Goal: Book appointment/travel/reservation

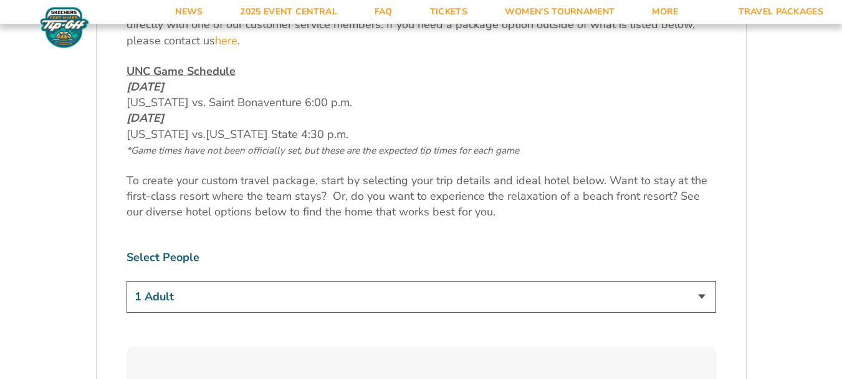
scroll to position [624, 0]
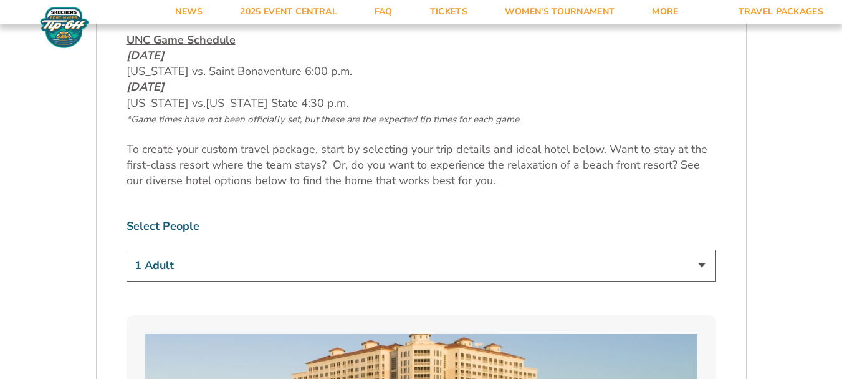
drag, startPoint x: 703, startPoint y: 262, endPoint x: 695, endPoint y: 260, distance: 7.7
click at [702, 262] on select "1 Adult 2 Adults 3 Adults 4 Adults 2 Adults + 1 Child 2 Adults + 2 Children 2 A…" at bounding box center [422, 265] width 590 height 32
select select "3 Adults"
click at [127, 249] on select "1 Adult 2 Adults 3 Adults 4 Adults 2 Adults + 1 Child 2 Adults + 2 Children 2 A…" at bounding box center [422, 265] width 590 height 32
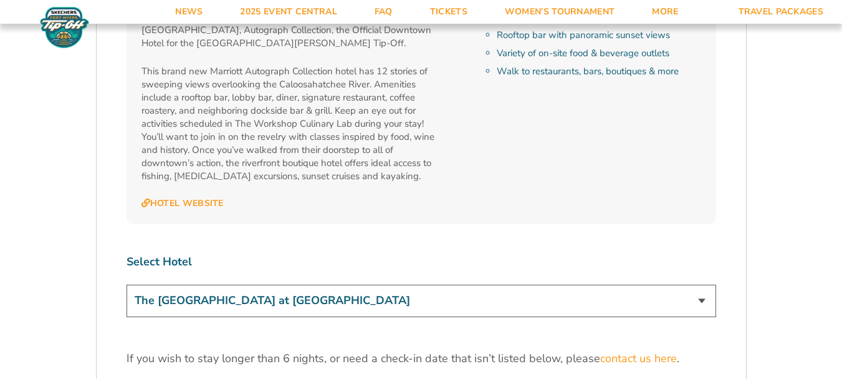
scroll to position [3617, 0]
click at [702, 284] on select "The [GEOGRAPHIC_DATA] at [GEOGRAPHIC_DATA] [GEOGRAPHIC_DATA] [GEOGRAPHIC_DATA],…" at bounding box center [422, 300] width 590 height 32
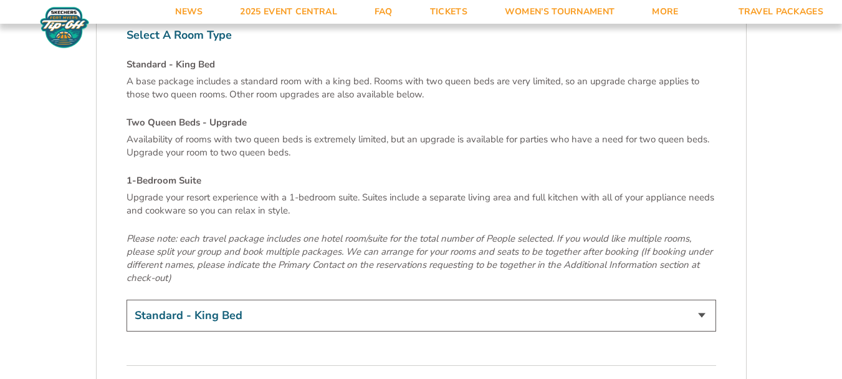
scroll to position [4241, 0]
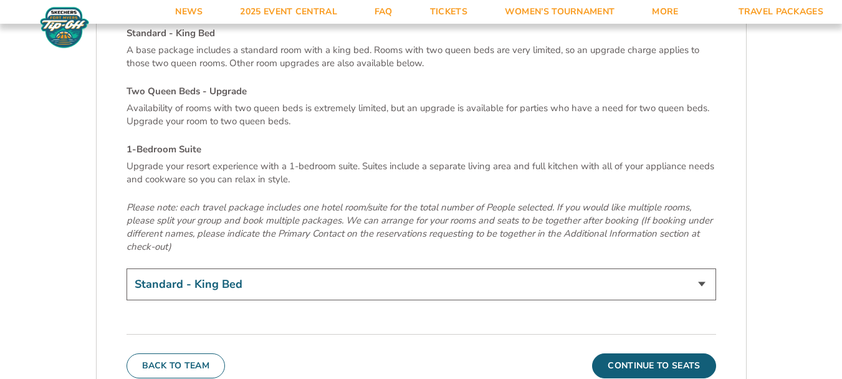
click at [697, 268] on select "Standard - King Bed Two Queen Beds - Upgrade (+$15 per night) 1-Bedroom Suite (…" at bounding box center [422, 284] width 590 height 32
select select "Two Queen Beds - Upgrade"
click at [127, 268] on select "Standard - King Bed Two Queen Beds - Upgrade (+$15 per night) 1-Bedroom Suite (…" at bounding box center [422, 284] width 590 height 32
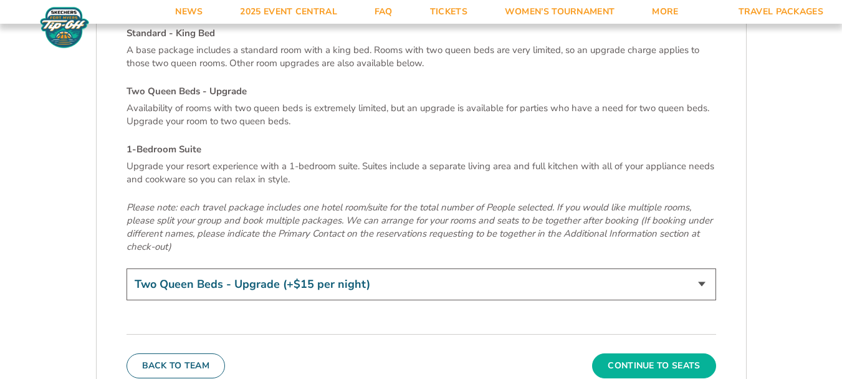
click at [649, 353] on button "Continue To Seats" at bounding box center [653, 365] width 123 height 25
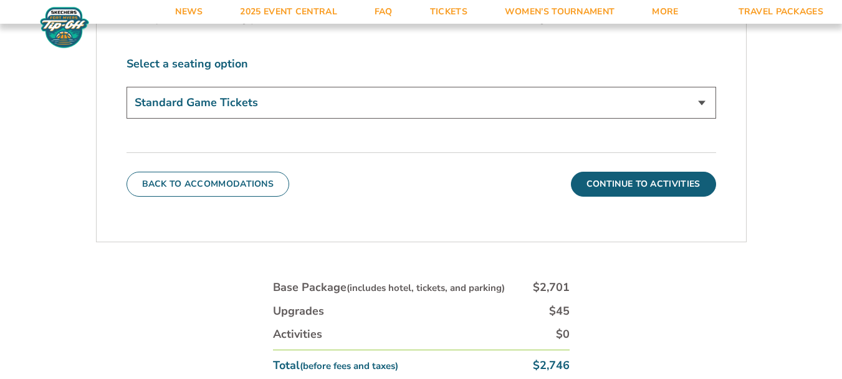
scroll to position [740, 0]
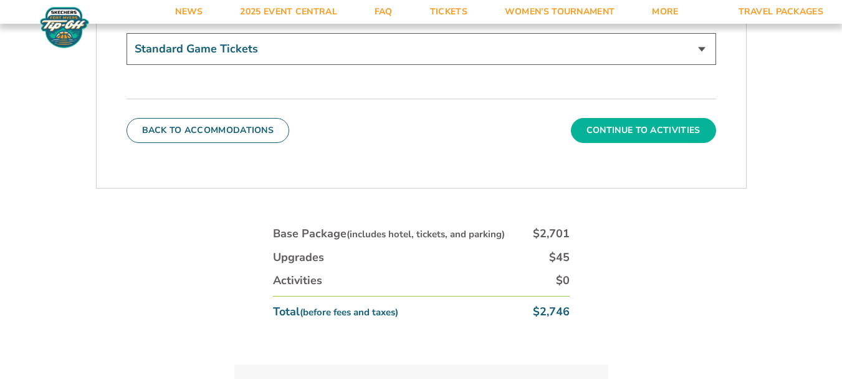
click at [632, 129] on button "Continue To Activities" at bounding box center [643, 130] width 145 height 25
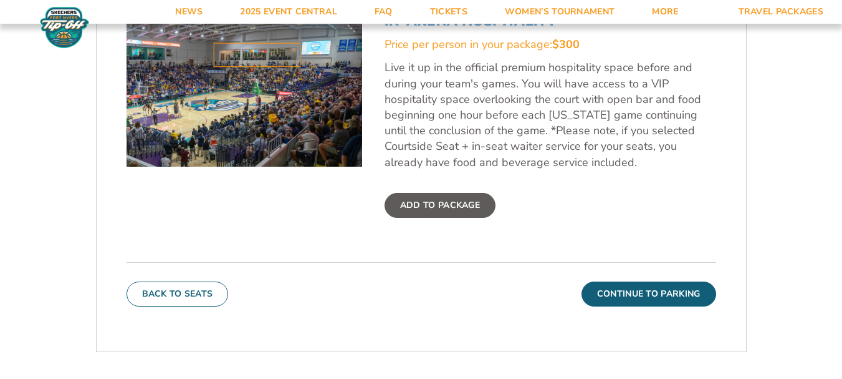
scroll to position [490, 0]
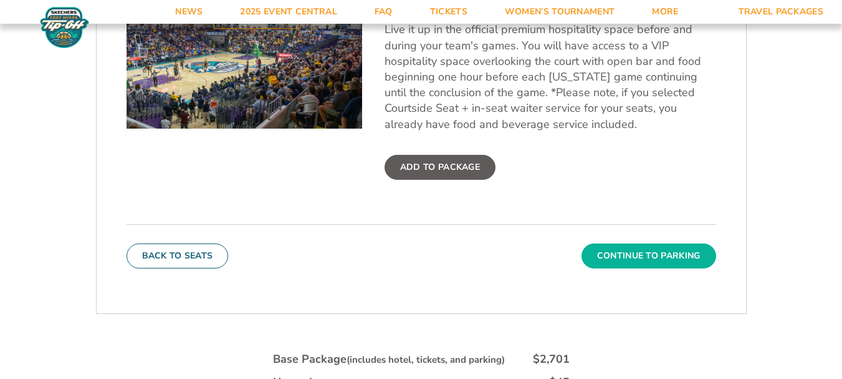
click at [657, 257] on button "Continue To Parking" at bounding box center [649, 255] width 135 height 25
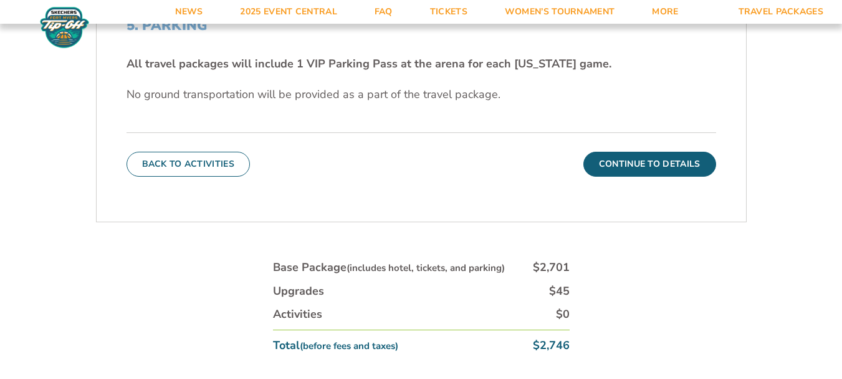
scroll to position [428, 0]
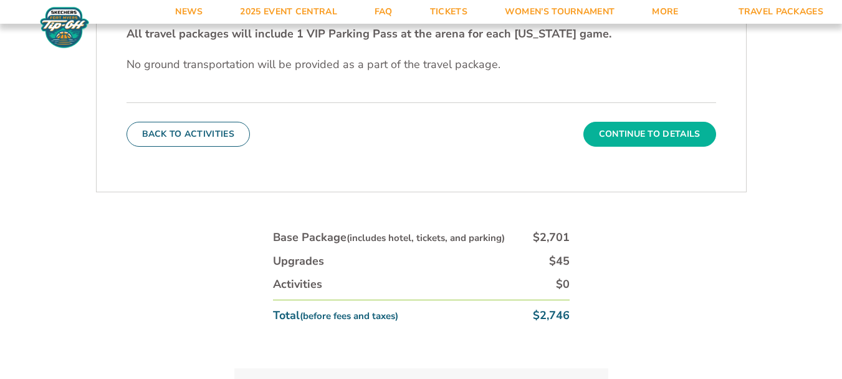
click at [652, 130] on button "Continue To Details" at bounding box center [650, 134] width 133 height 25
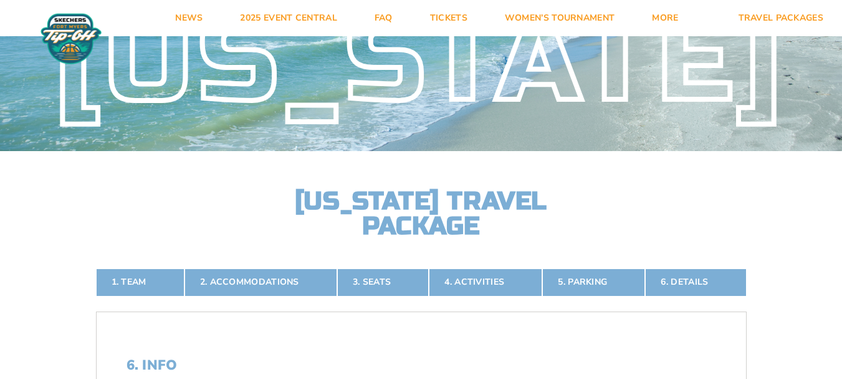
scroll to position [0, 0]
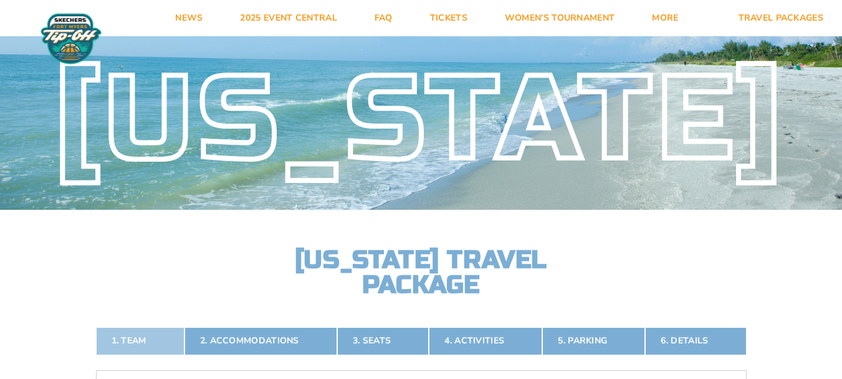
click at [132, 337] on link "1. Team" at bounding box center [140, 340] width 89 height 27
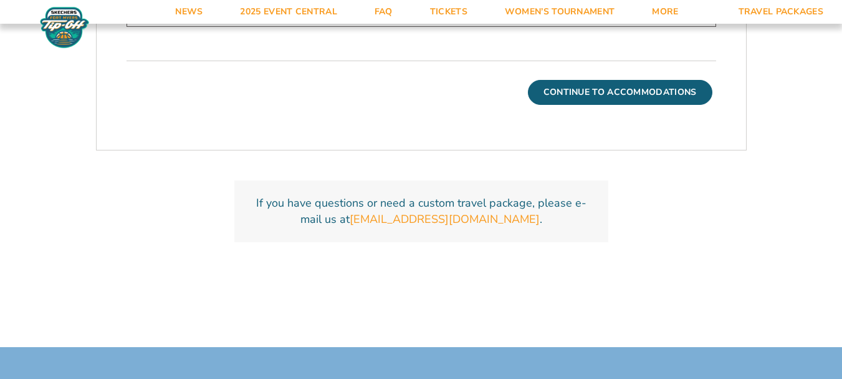
scroll to position [490, 0]
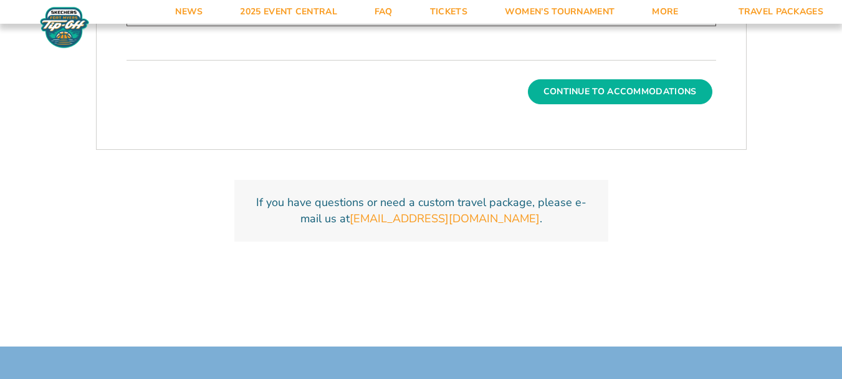
click at [614, 85] on button "Continue To Accommodations" at bounding box center [620, 91] width 185 height 25
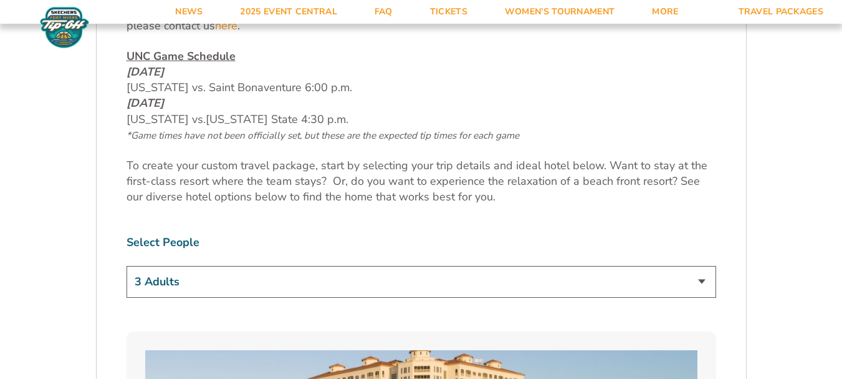
scroll to position [615, 0]
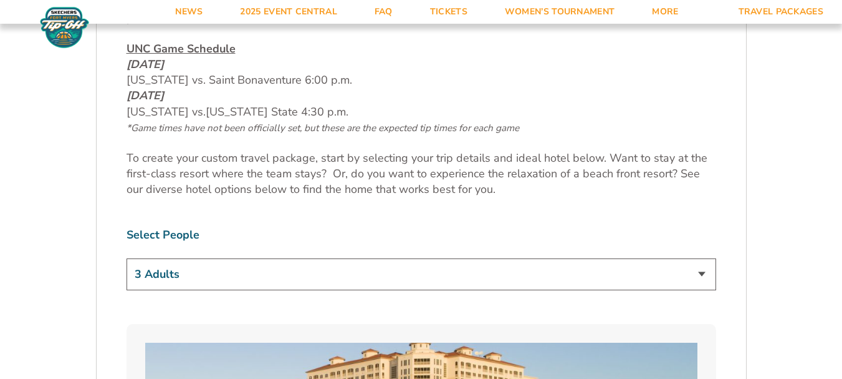
click at [703, 271] on select "1 Adult 2 Adults 3 Adults 4 Adults 2 Adults + 1 Child 2 Adults + 2 Children 2 A…" at bounding box center [422, 274] width 590 height 32
select select "2 Adults"
click at [127, 258] on select "1 Adult 2 Adults 3 Adults 4 Adults 2 Adults + 1 Child 2 Adults + 2 Children 2 A…" at bounding box center [422, 274] width 590 height 32
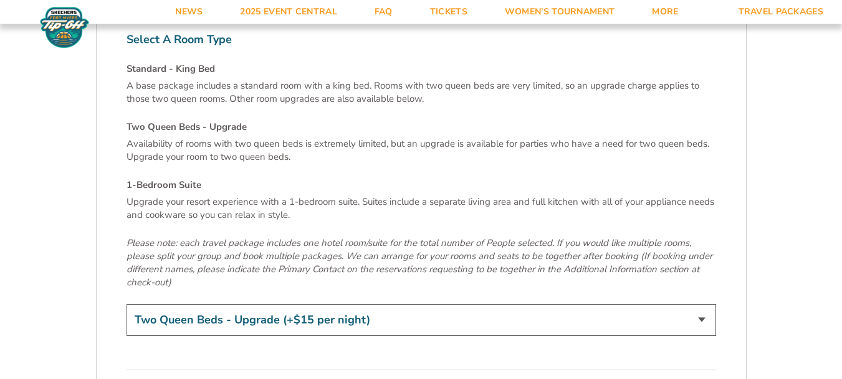
scroll to position [4187, 0]
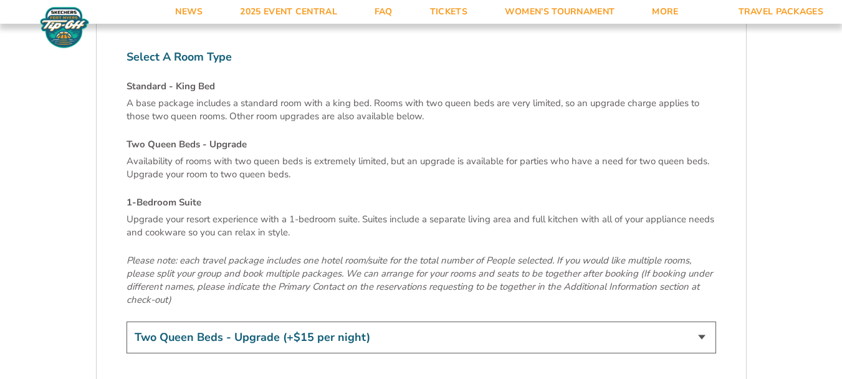
drag, startPoint x: 702, startPoint y: 283, endPoint x: 690, endPoint y: 279, distance: 12.4
click at [702, 321] on select "Standard - King Bed Two Queen Beds - Upgrade (+$15 per night) 1-Bedroom Suite (…" at bounding box center [422, 337] width 590 height 32
select select "Standard - King Bed"
click at [127, 321] on select "Standard - King Bed Two Queen Beds - Upgrade (+$15 per night) 1-Bedroom Suite (…" at bounding box center [422, 337] width 590 height 32
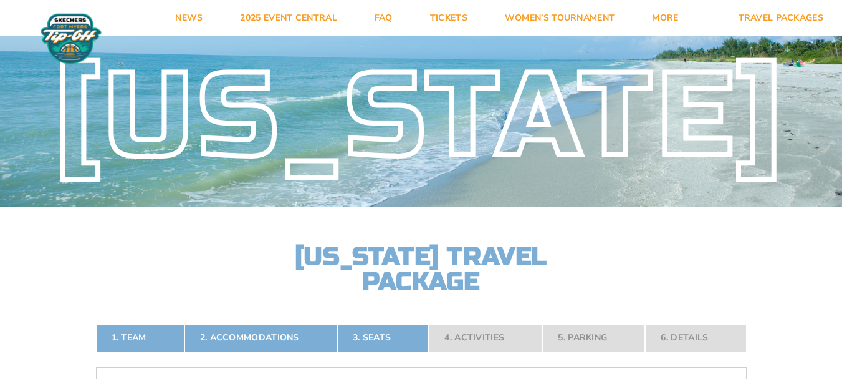
scroll to position [0, 0]
